Goal: Complete application form

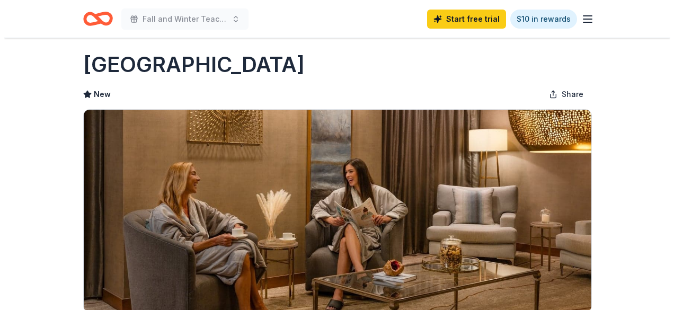
scroll to position [318, 0]
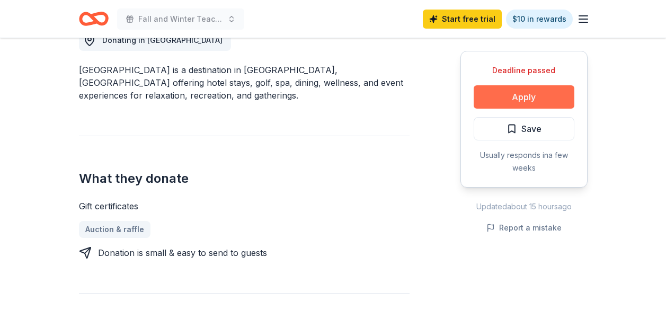
click at [519, 94] on button "Apply" at bounding box center [524, 96] width 101 height 23
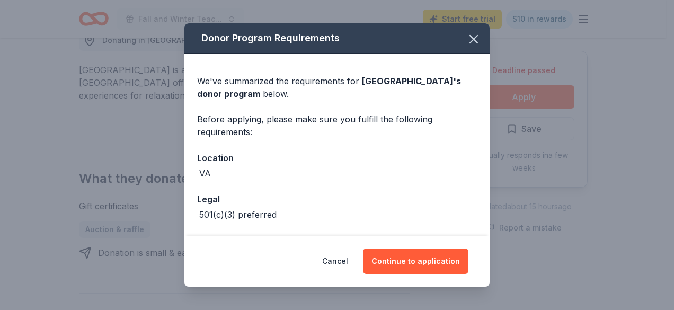
scroll to position [41, 0]
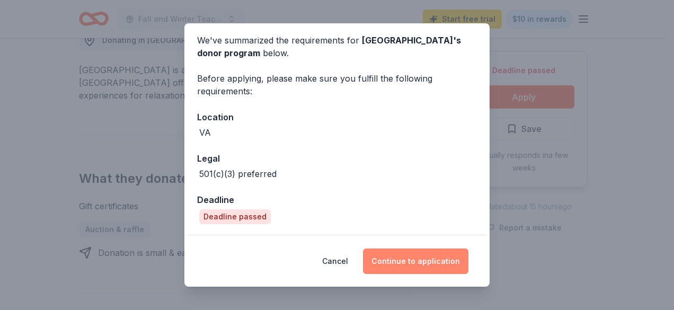
click at [398, 264] on button "Continue to application" at bounding box center [415, 260] width 105 height 25
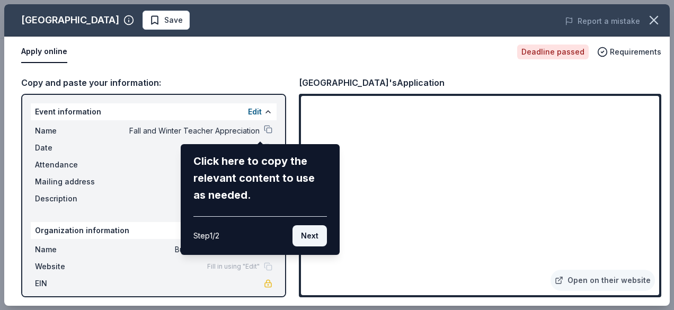
click at [299, 233] on button "Next" at bounding box center [309, 235] width 34 height 21
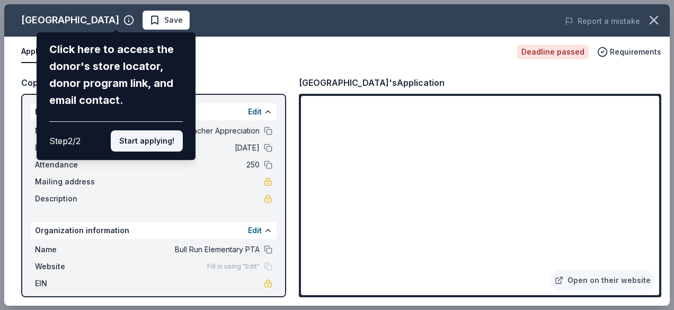
click at [139, 136] on button "Start applying!" at bounding box center [147, 140] width 72 height 21
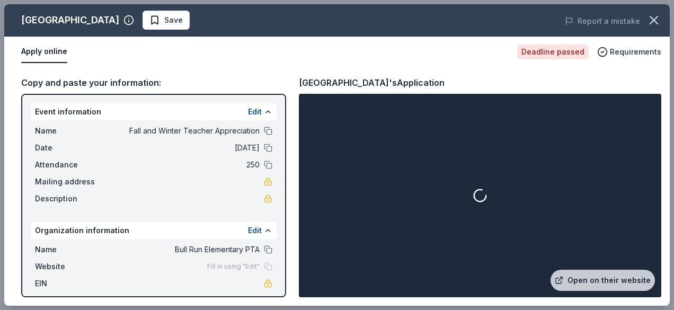
scroll to position [36, 0]
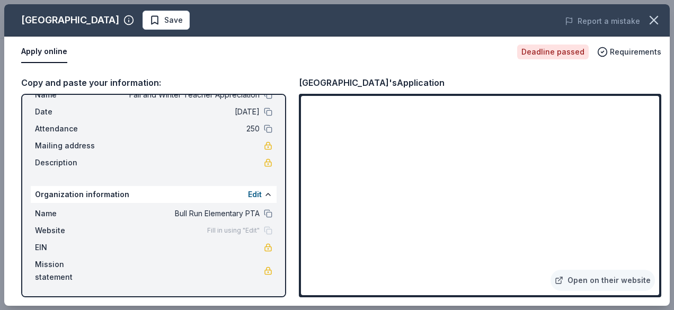
click at [550, 52] on div "Deadline passed" at bounding box center [553, 51] width 72 height 15
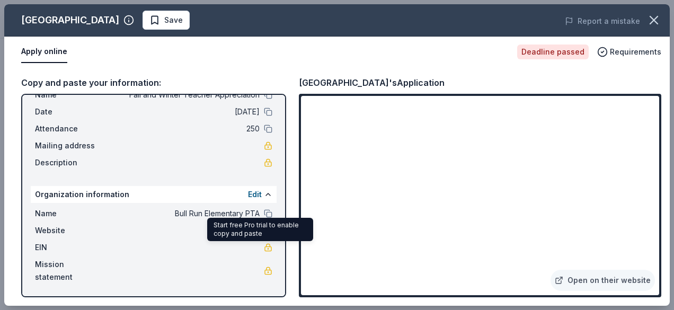
click at [264, 247] on link at bounding box center [268, 247] width 8 height 8
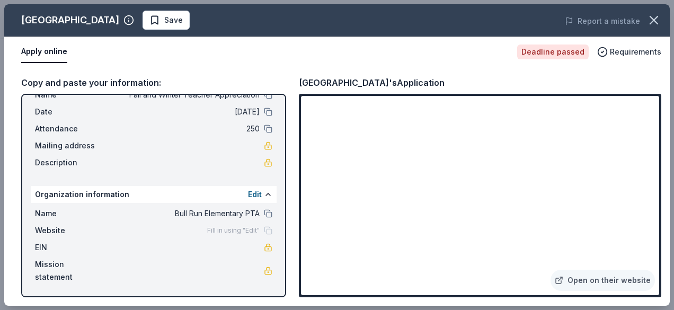
scroll to position [0, 0]
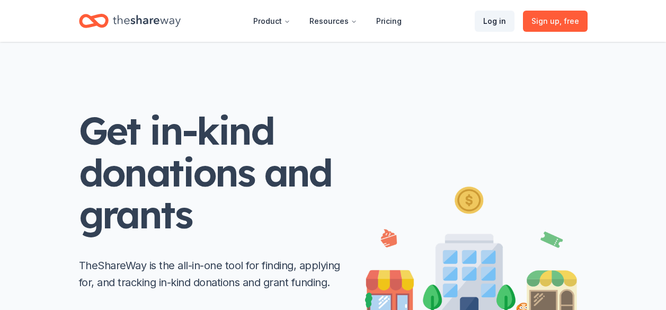
click at [498, 18] on link "Log in" at bounding box center [495, 21] width 40 height 21
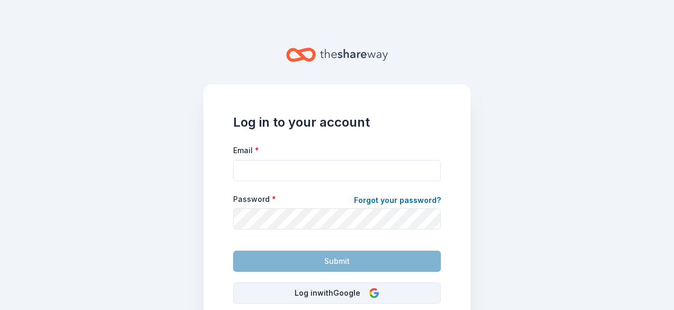
click at [301, 292] on button "Log in with Google" at bounding box center [337, 292] width 208 height 21
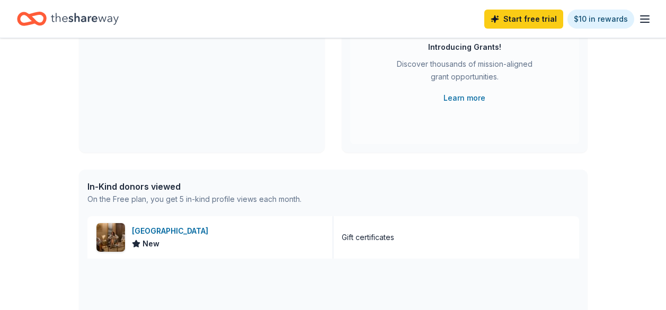
scroll to position [222, 0]
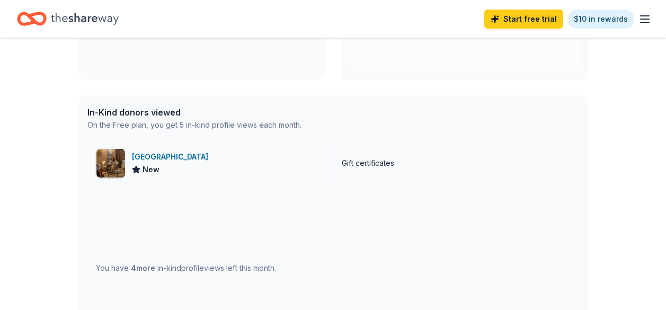
click at [182, 152] on div "[GEOGRAPHIC_DATA]" at bounding box center [172, 156] width 81 height 13
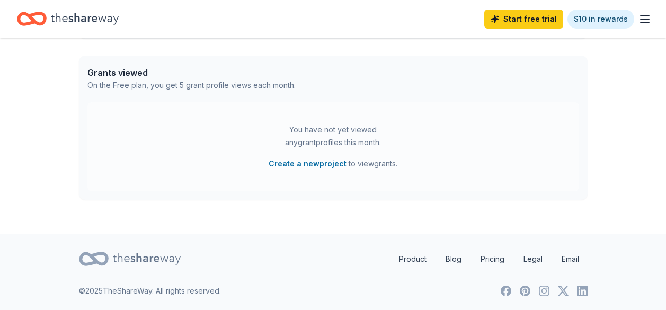
scroll to position [0, 0]
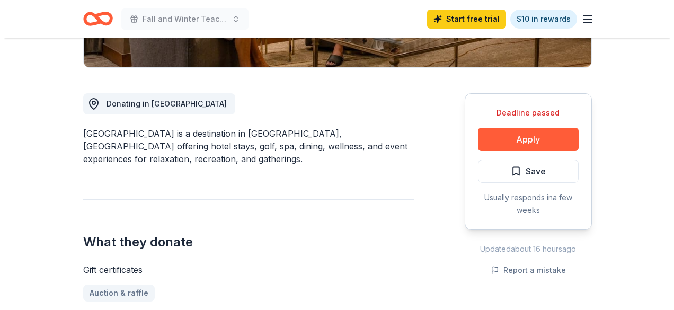
scroll to position [225, 0]
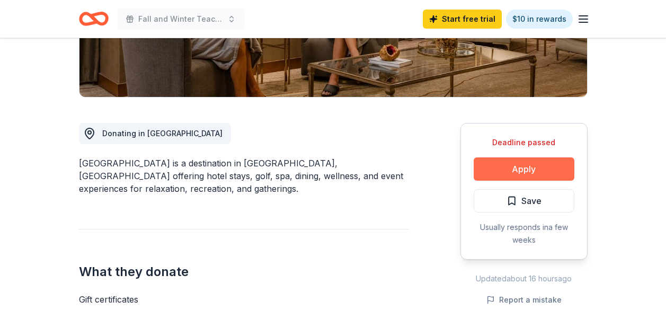
click at [521, 167] on button "Apply" at bounding box center [524, 168] width 101 height 23
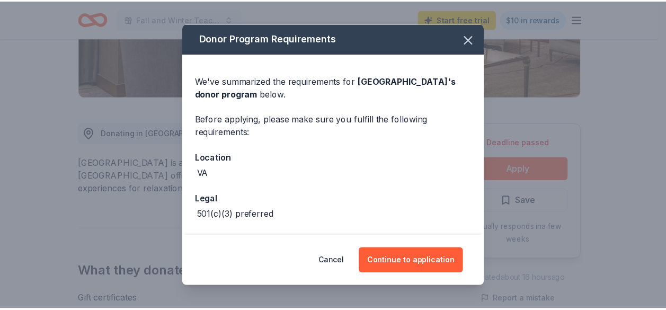
scroll to position [41, 0]
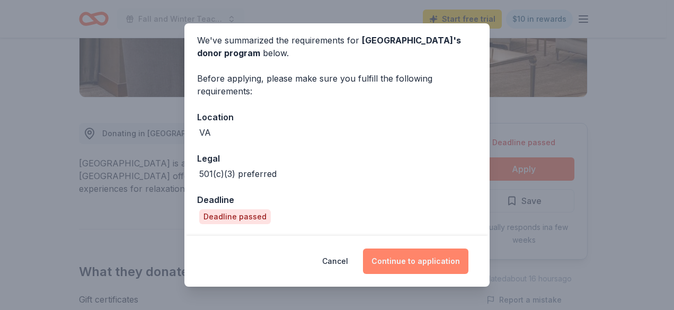
click at [428, 258] on button "Continue to application" at bounding box center [415, 260] width 105 height 25
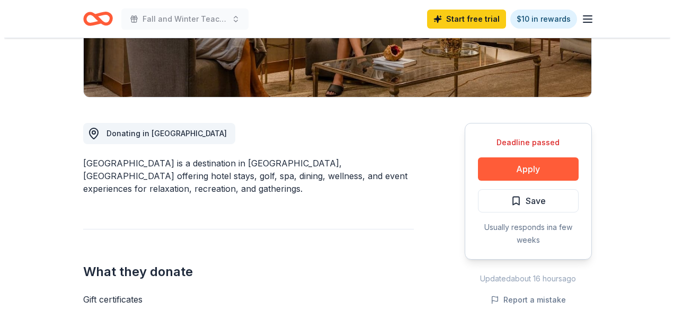
scroll to position [0, 0]
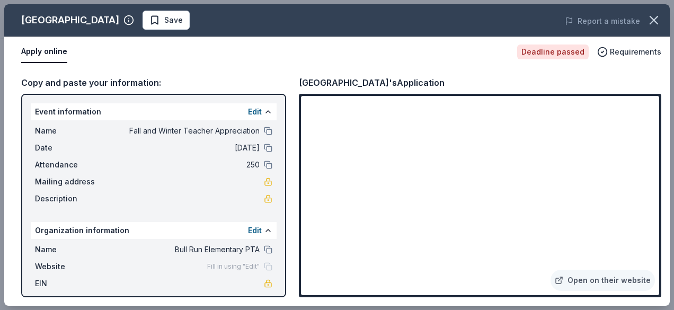
click at [254, 145] on div "Date 11/03/25" at bounding box center [153, 147] width 237 height 13
click at [264, 147] on button at bounding box center [268, 148] width 8 height 8
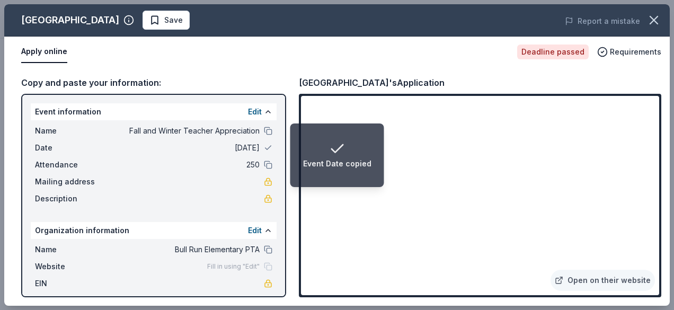
click at [239, 145] on span "11/03/25" at bounding box center [183, 147] width 154 height 13
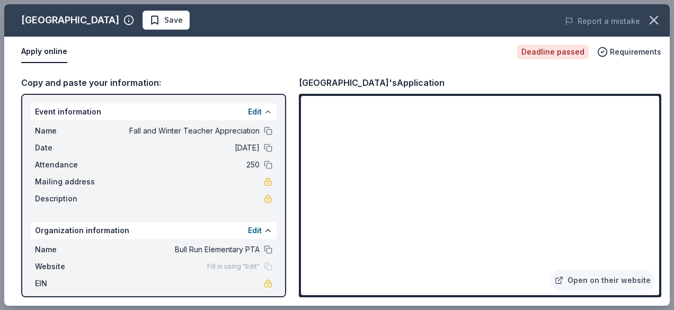
click at [264, 111] on button at bounding box center [268, 112] width 8 height 8
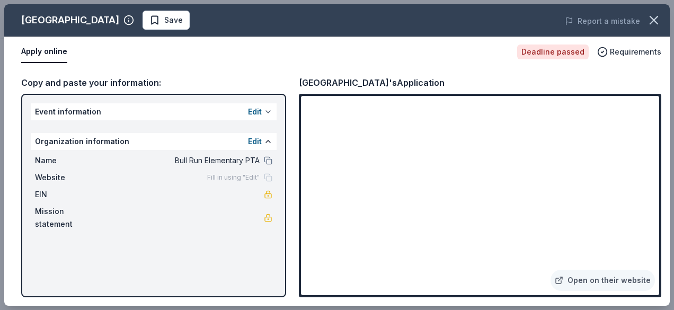
click at [257, 111] on button "Edit" at bounding box center [255, 111] width 14 height 13
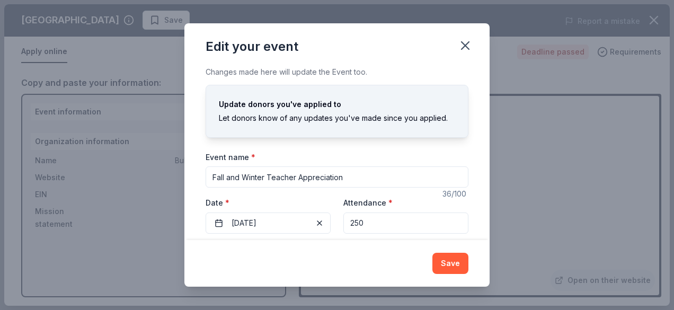
click at [299, 178] on input "Fall and Winter Teacher Appreciation" at bounding box center [337, 176] width 263 height 21
type input "W"
type input "Bull Run Winterfest Silent Auction"
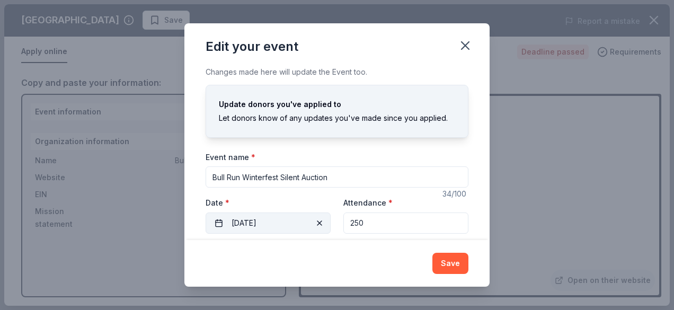
click at [294, 221] on button "11/03/2025" at bounding box center [268, 222] width 125 height 21
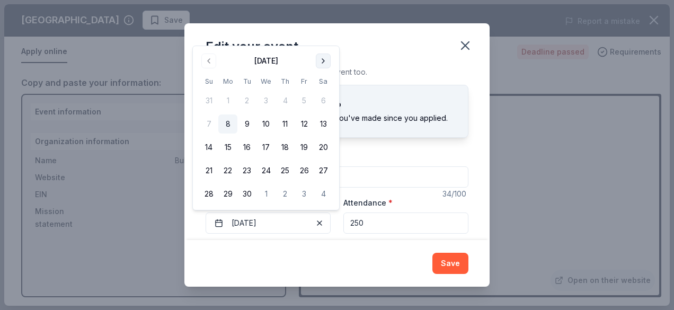
click at [327, 59] on button "Go to next month" at bounding box center [323, 60] width 15 height 15
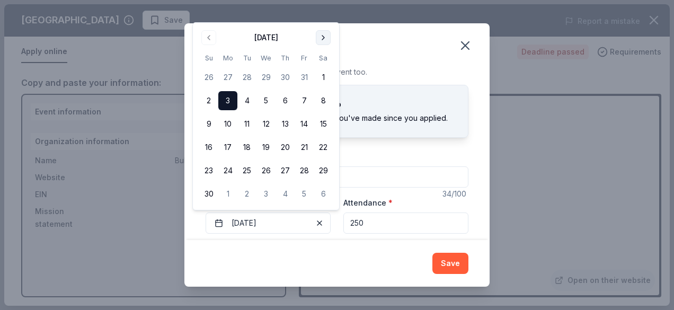
click at [326, 31] on button "Go to next month" at bounding box center [323, 37] width 15 height 15
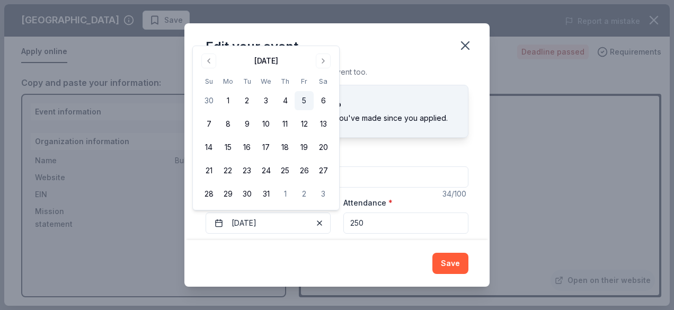
click at [302, 98] on button "5" at bounding box center [303, 100] width 19 height 19
click at [375, 225] on input "250" at bounding box center [405, 222] width 125 height 21
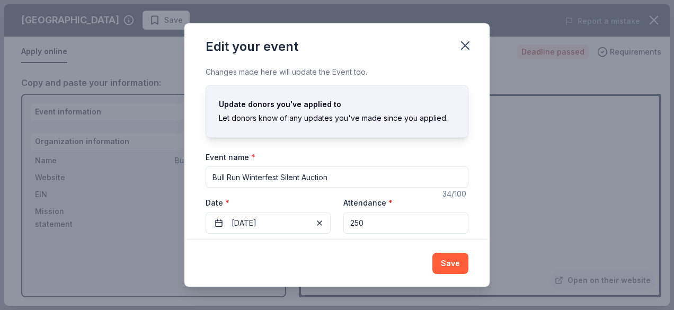
click at [375, 225] on input "250" at bounding box center [405, 222] width 125 height 21
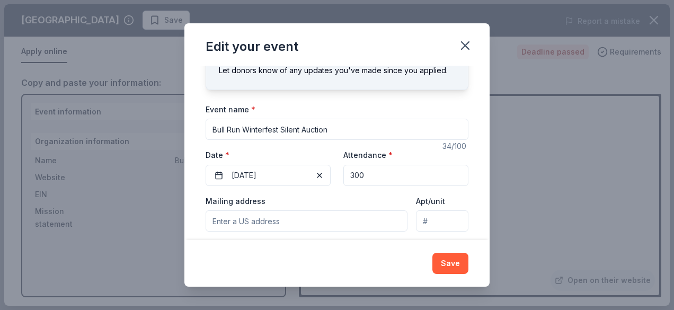
scroll to position [126, 0]
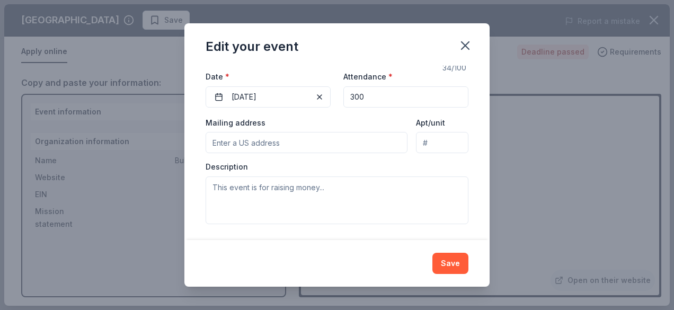
type input "300"
click at [271, 137] on input "Mailing address" at bounding box center [307, 142] width 202 height 21
paste input "15301 Route 29, Centreville, VA 20121-2126"
type input "15301 U.S. 29, Centreville, VA, 20121"
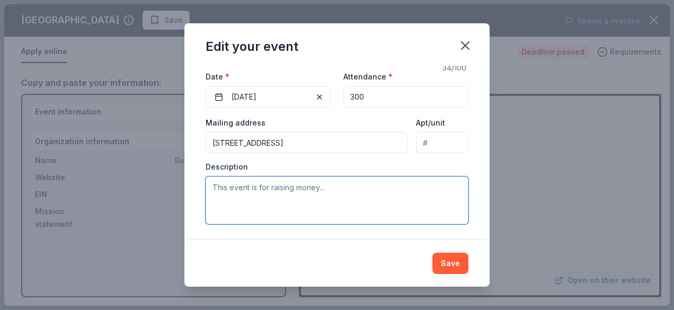
click at [273, 189] on textarea at bounding box center [337, 200] width 263 height 48
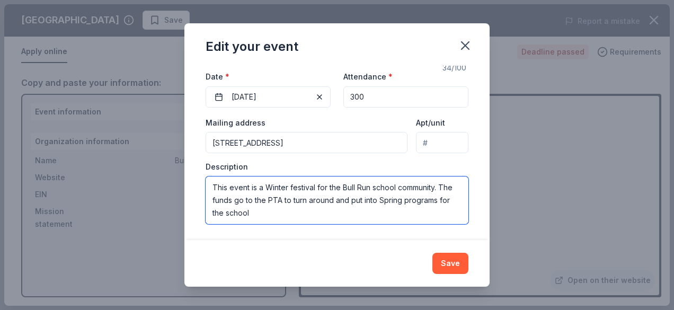
click at [453, 201] on textarea "This event is a Winter festival for the Bull Run school community. The funds go…" at bounding box center [337, 200] width 263 height 48
click at [319, 211] on textarea "This event is a Winter festival for the Bull Run school community. The funds go…" at bounding box center [337, 200] width 263 height 48
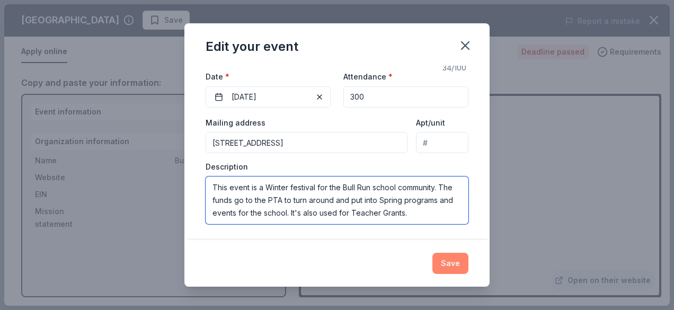
type textarea "This event is a Winter festival for the Bull Run school community. The funds go…"
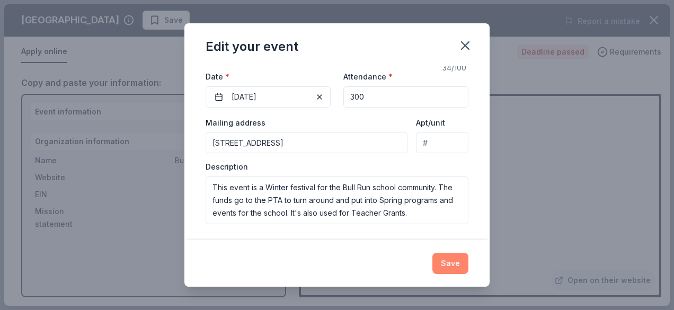
click at [450, 261] on button "Save" at bounding box center [450, 263] width 36 height 21
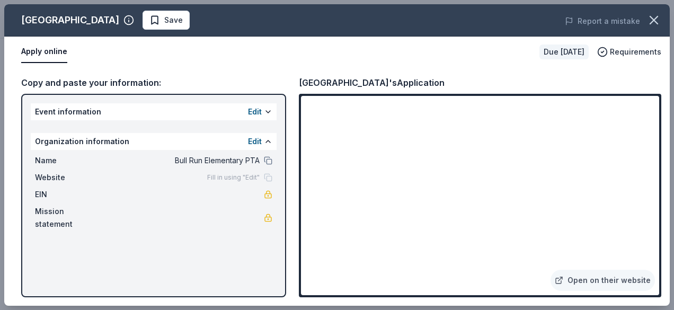
click at [261, 109] on div "Edit" at bounding box center [260, 111] width 24 height 13
click at [270, 111] on button at bounding box center [268, 112] width 8 height 8
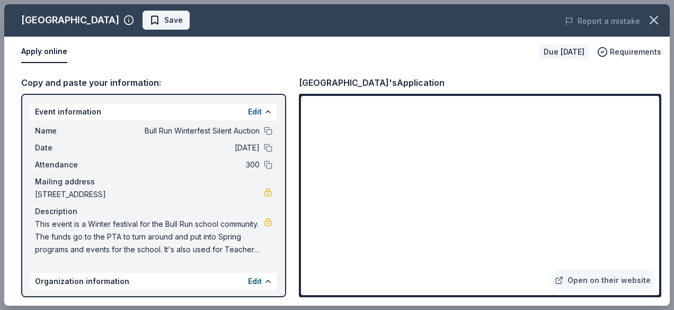
click at [149, 19] on span "Save" at bounding box center [165, 20] width 33 height 13
